Goal: Communication & Community: Connect with others

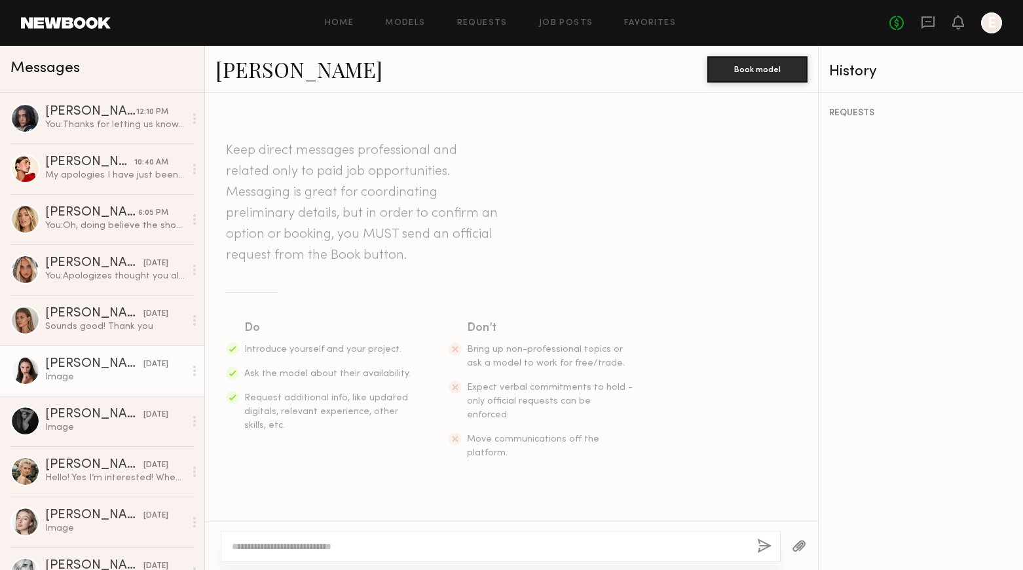
click at [67, 126] on div "You: Thanks for letting us know. We'll make a final talent select by tomorrow A…" at bounding box center [115, 125] width 140 height 12
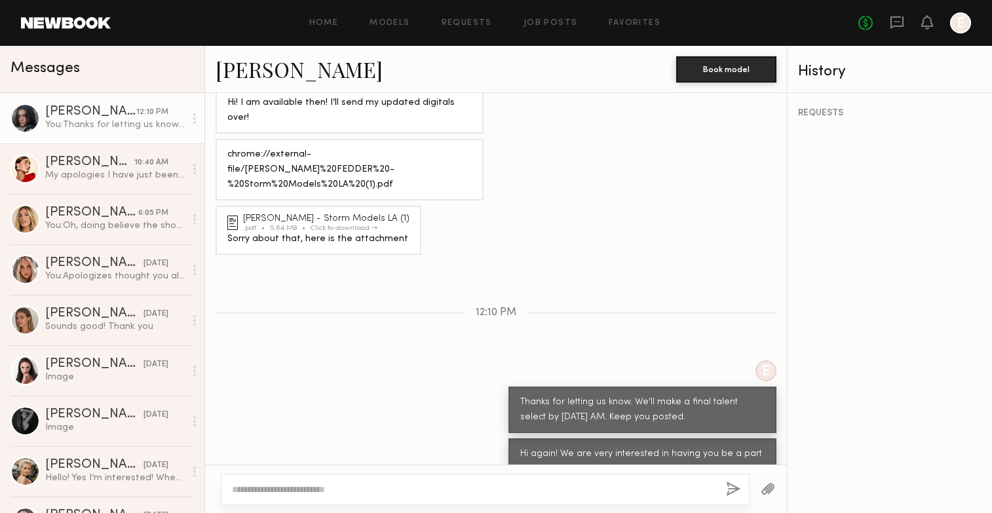
scroll to position [858, 0]
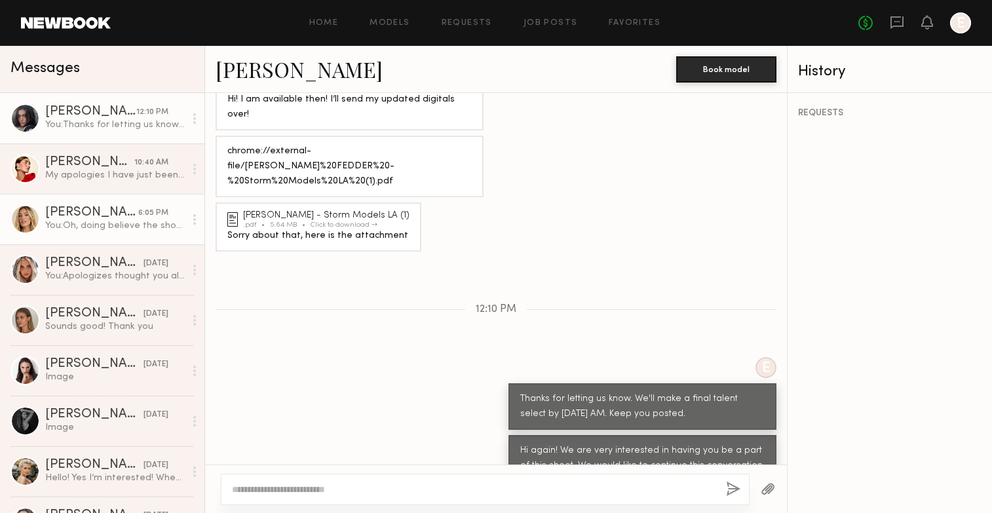
click at [74, 218] on div "[PERSON_NAME]" at bounding box center [91, 212] width 93 height 13
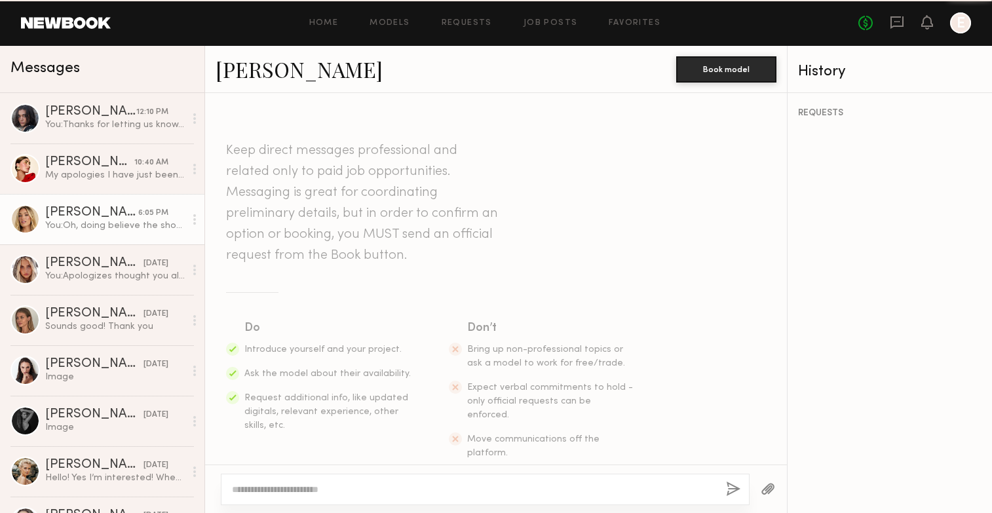
scroll to position [1708, 0]
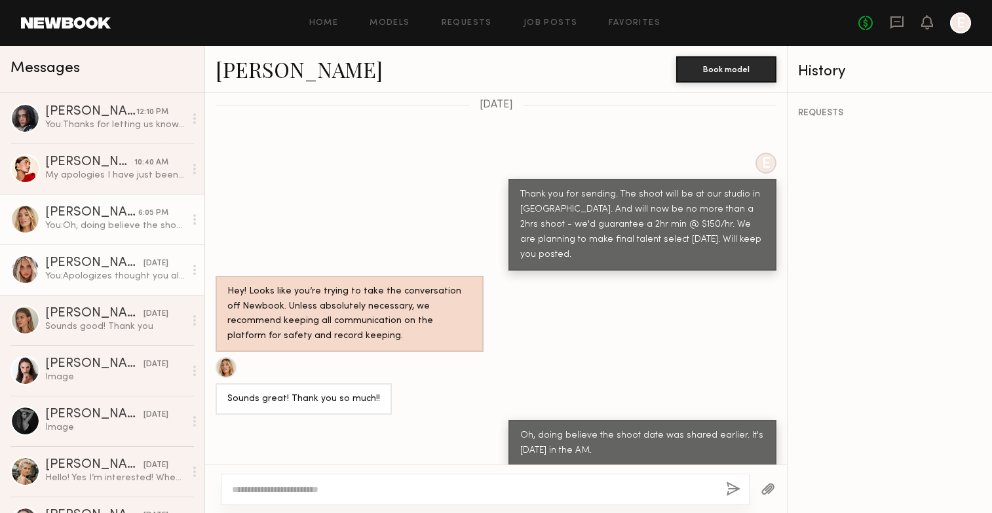
click at [76, 266] on div "[PERSON_NAME]" at bounding box center [94, 263] width 98 height 13
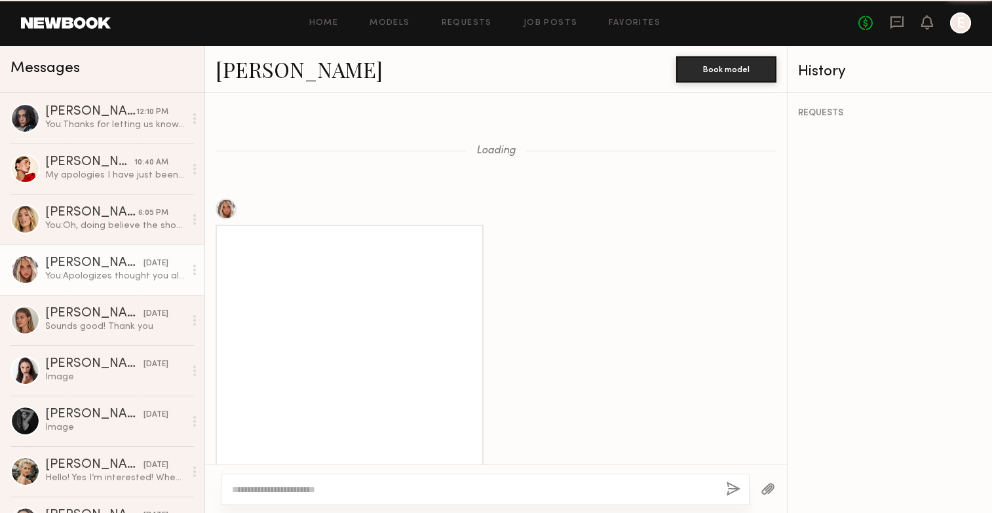
scroll to position [2046, 0]
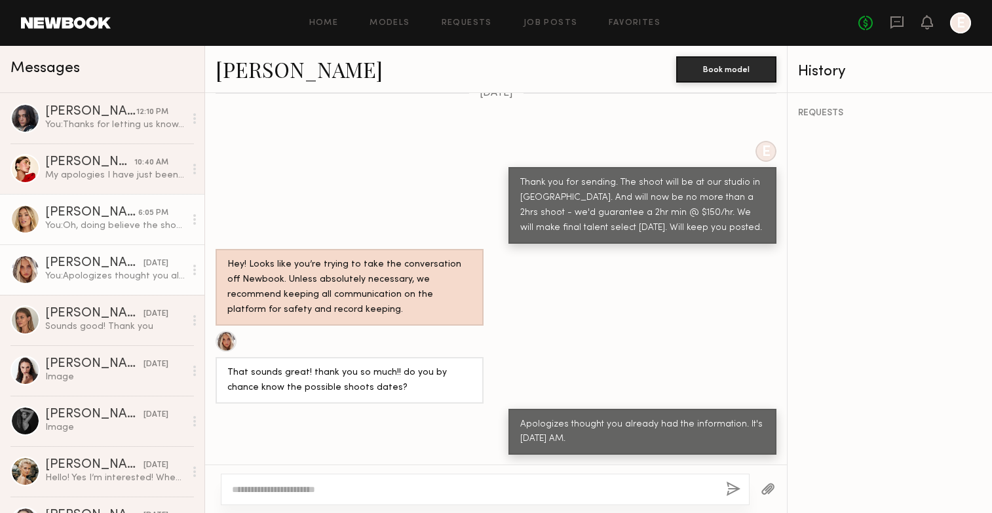
click at [80, 214] on div "[PERSON_NAME]" at bounding box center [91, 212] width 93 height 13
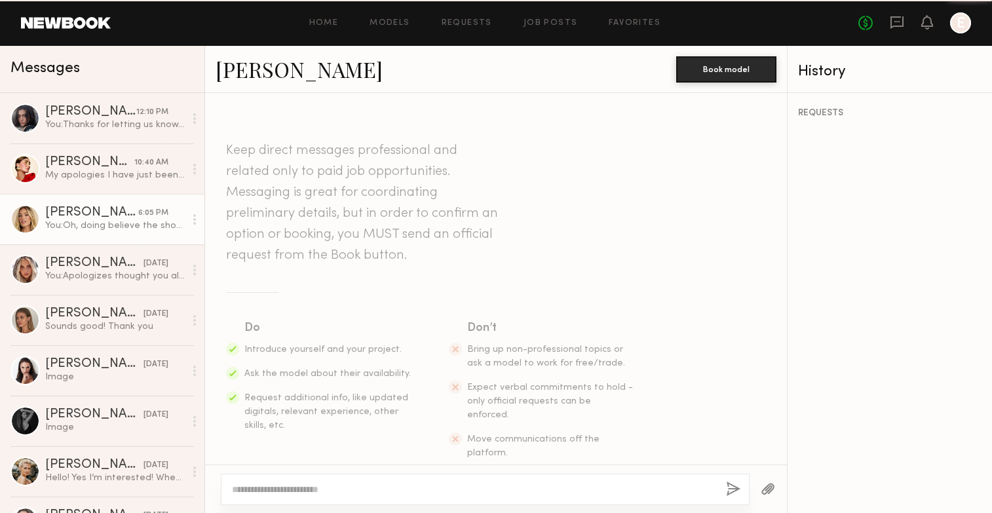
scroll to position [1708, 0]
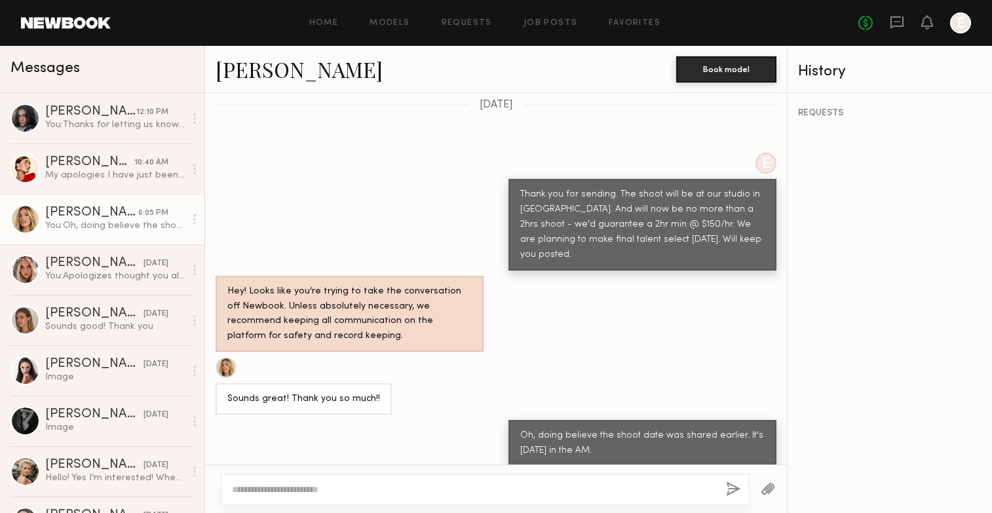
click at [249, 73] on link "[PERSON_NAME]" at bounding box center [299, 69] width 167 height 28
click at [102, 267] on div "[PERSON_NAME]" at bounding box center [94, 263] width 98 height 13
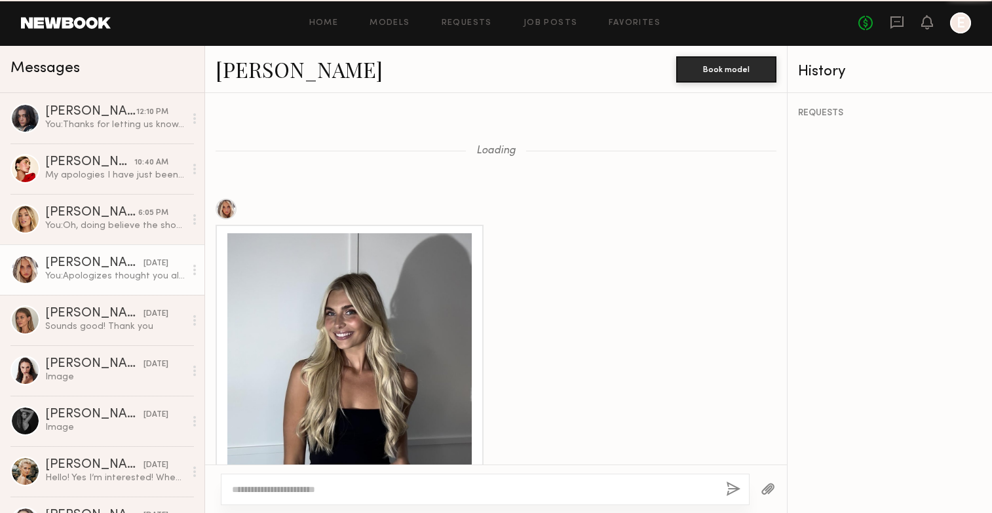
scroll to position [2046, 0]
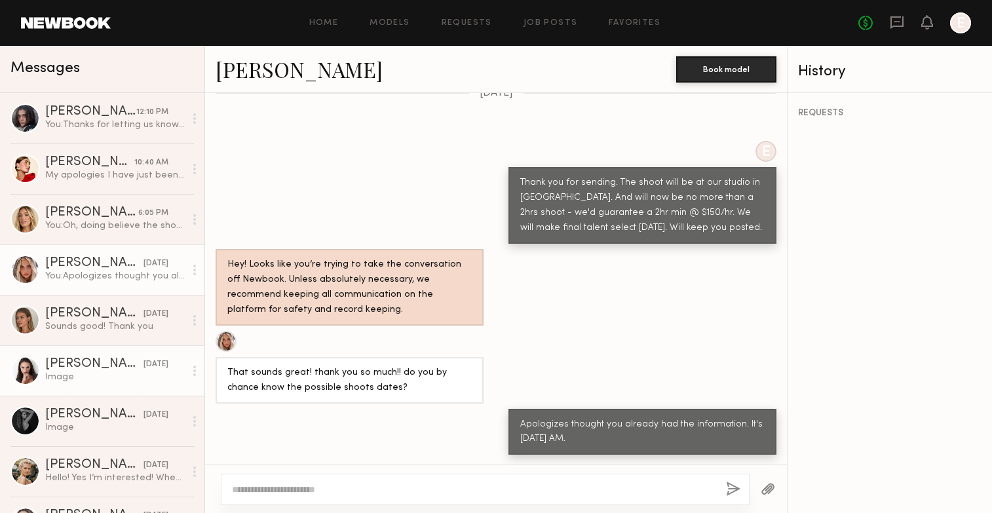
click at [77, 363] on div "[PERSON_NAME]" at bounding box center [94, 364] width 98 height 13
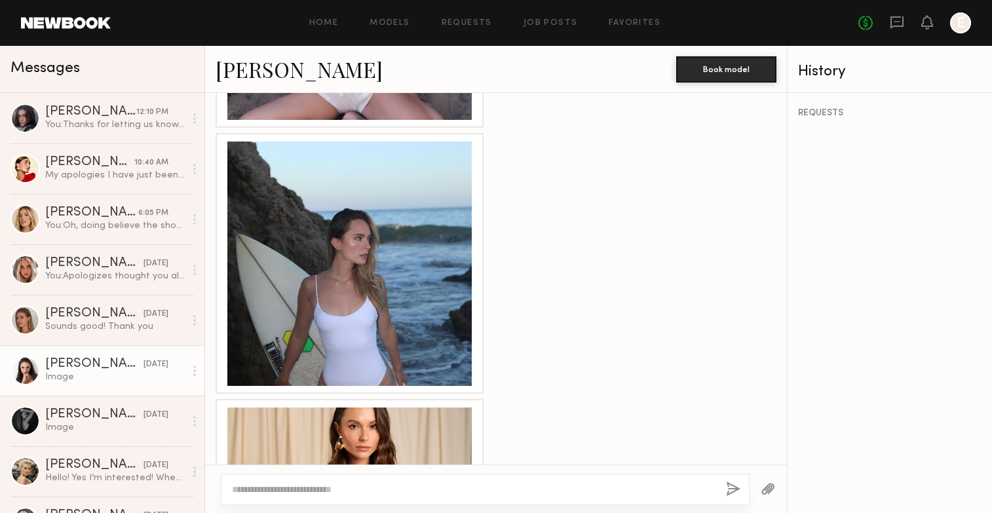
scroll to position [1055, 0]
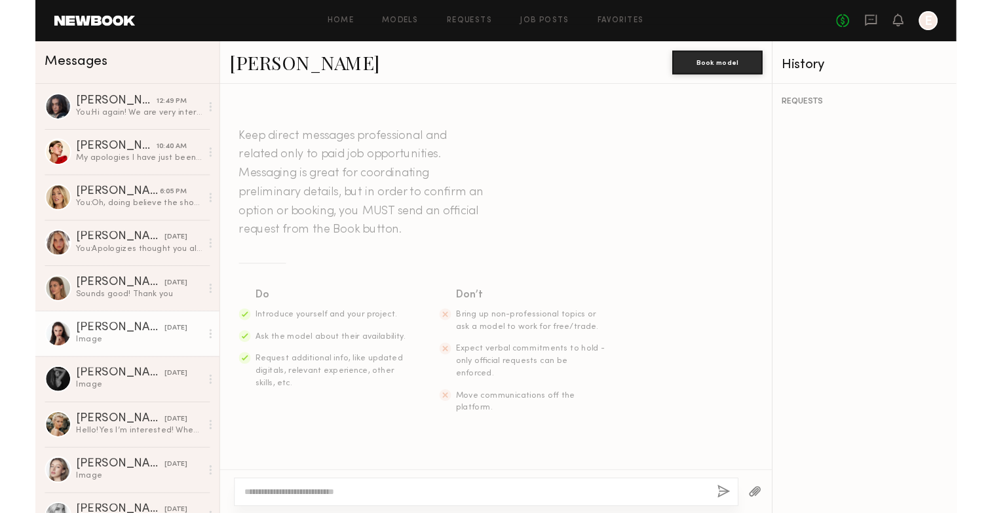
scroll to position [998, 0]
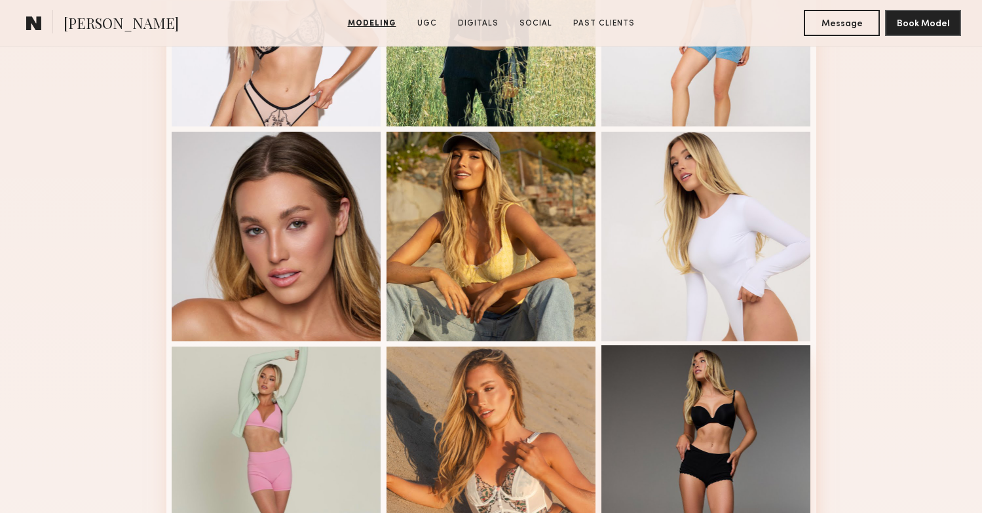
scroll to position [934, 0]
